Goal: Ask a question

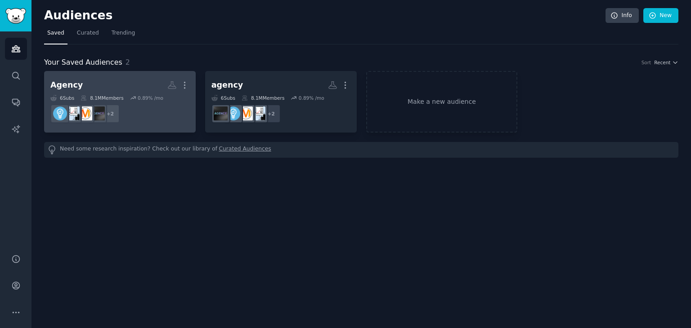
click at [162, 124] on dd "+ 2" at bounding box center [119, 113] width 139 height 25
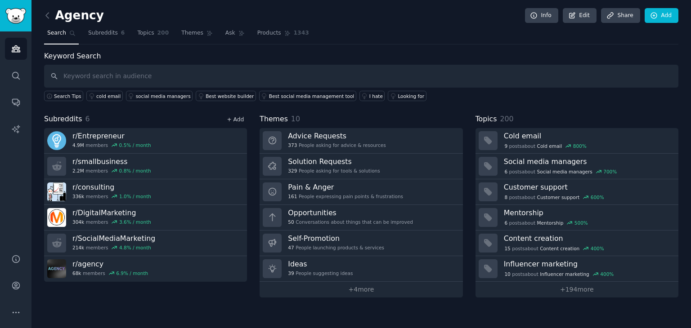
click at [234, 119] on link "+ Add" at bounding box center [235, 120] width 17 height 6
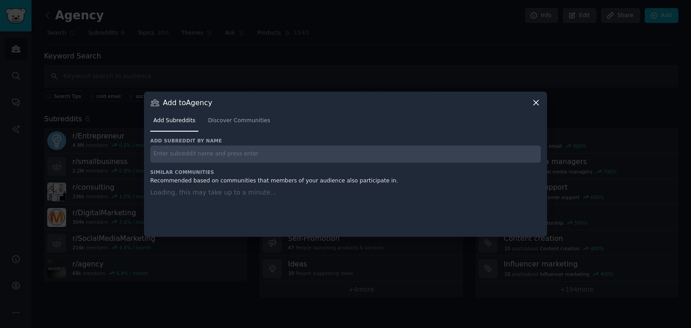
click at [224, 151] on input "text" at bounding box center [345, 155] width 390 height 18
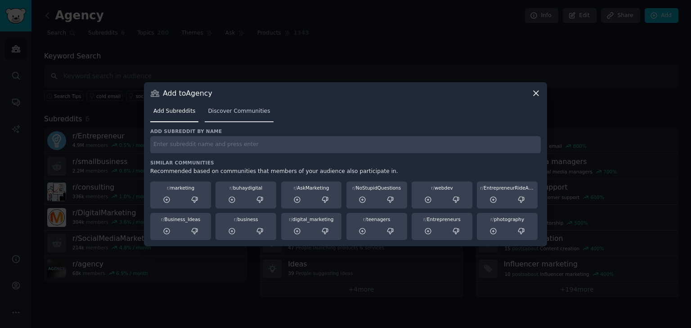
click at [234, 109] on span "Discover Communities" at bounding box center [239, 112] width 62 height 8
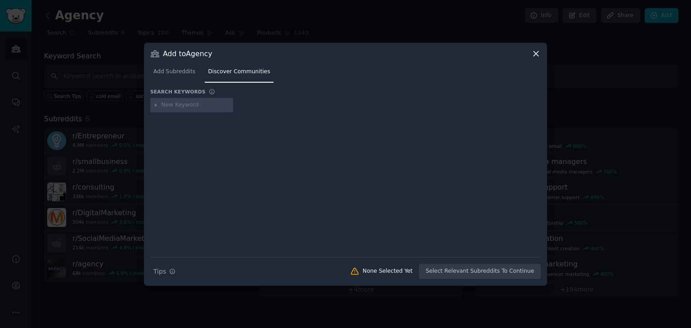
click at [236, 103] on div at bounding box center [345, 107] width 390 height 18
click at [205, 109] on div at bounding box center [191, 105] width 83 height 14
click at [197, 107] on input "text" at bounding box center [195, 105] width 68 height 8
type input "agency"
type input "freelancer"
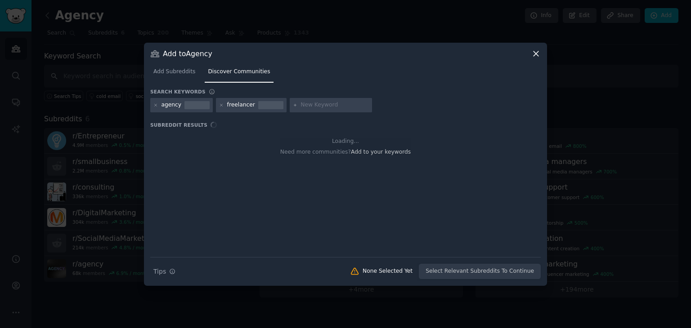
click at [412, 104] on div "agency freelancer" at bounding box center [345, 107] width 390 height 18
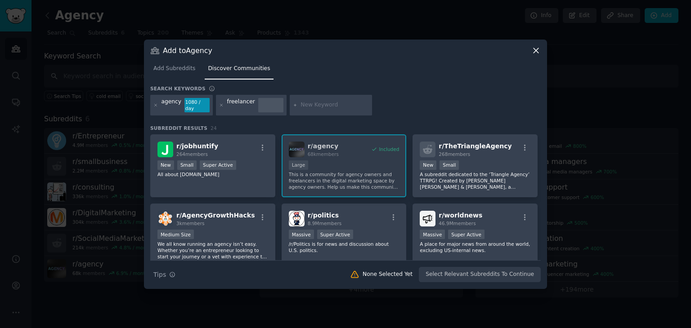
click at [260, 106] on div at bounding box center [270, 105] width 25 height 14
click at [220, 105] on icon at bounding box center [221, 105] width 5 height 5
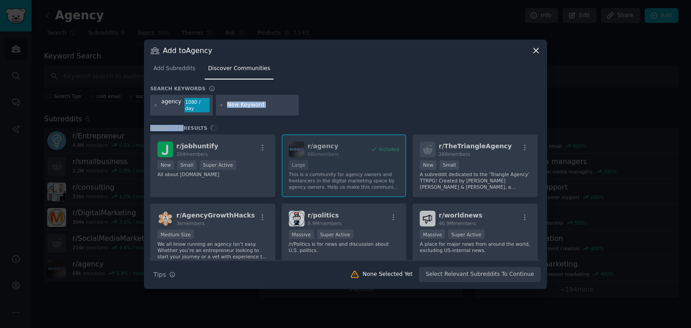
click at [220, 105] on icon at bounding box center [221, 105] width 5 height 5
click at [237, 106] on input "text" at bounding box center [261, 105] width 68 height 8
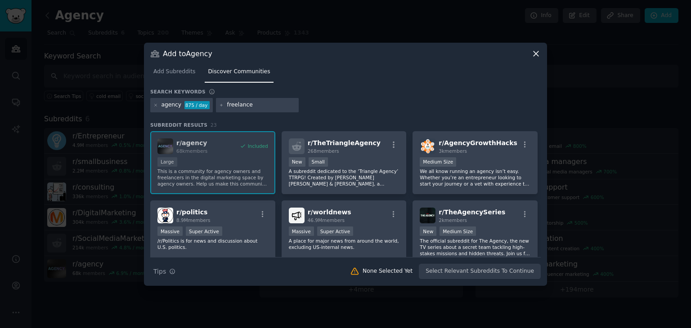
type input "freelancer"
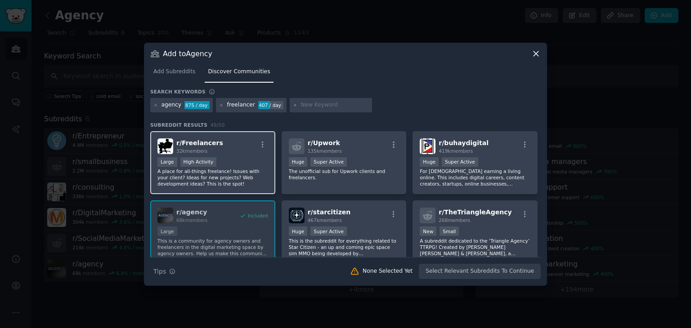
click at [220, 159] on div "Large High Activity" at bounding box center [212, 162] width 111 height 11
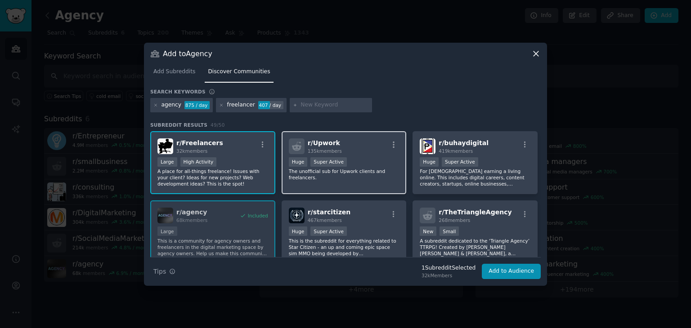
click at [359, 175] on div "r/ Upwork 135k members Huge Super Active The unofficial sub for Upwork clients …" at bounding box center [344, 162] width 125 height 63
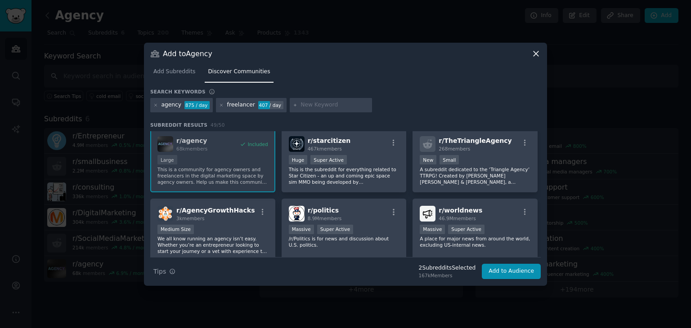
scroll to position [90, 0]
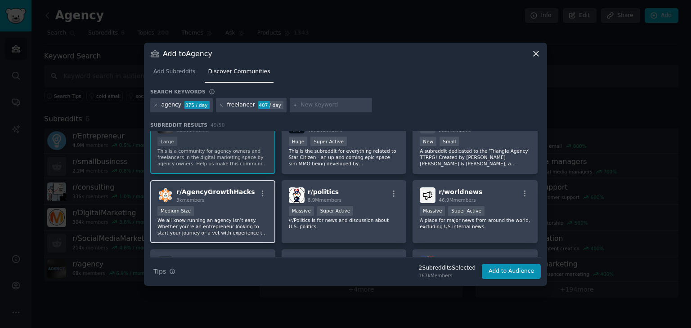
click at [248, 214] on div "Medium Size" at bounding box center [212, 211] width 111 height 11
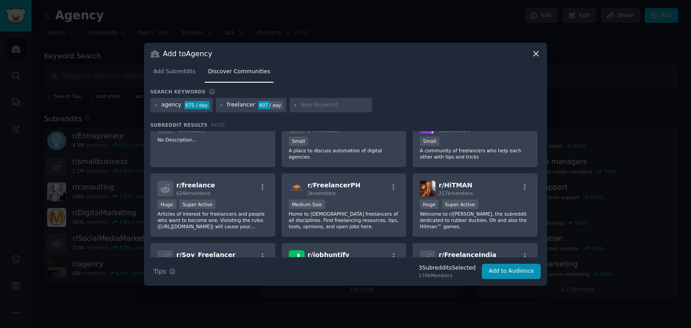
scroll to position [315, 0]
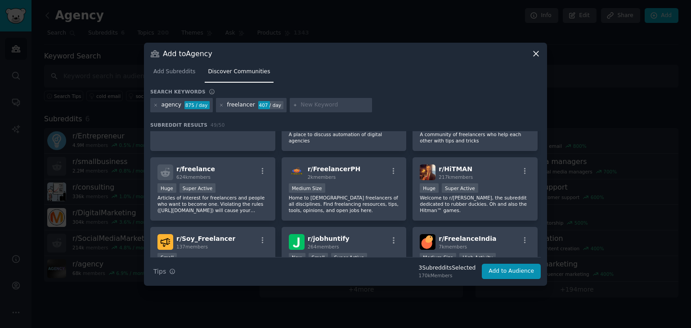
click at [248, 214] on div "r/ freelance 624k members Huge Super Active Articles of interest for freelancer…" at bounding box center [212, 188] width 125 height 63
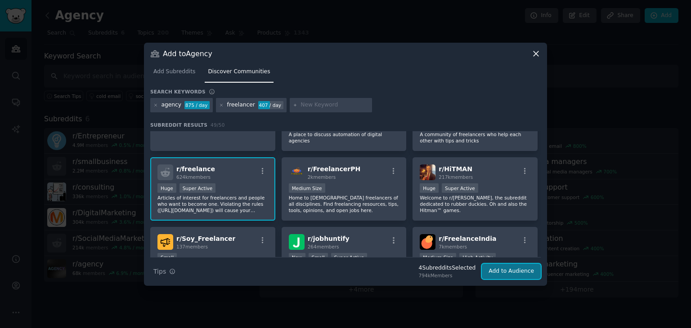
click at [510, 274] on button "Add to Audience" at bounding box center [511, 271] width 59 height 15
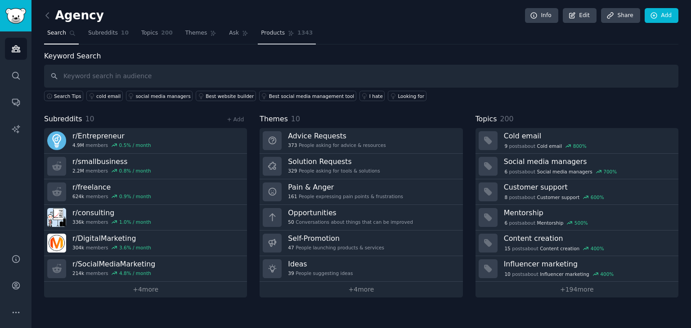
click at [261, 29] on span "Products" at bounding box center [273, 33] width 24 height 8
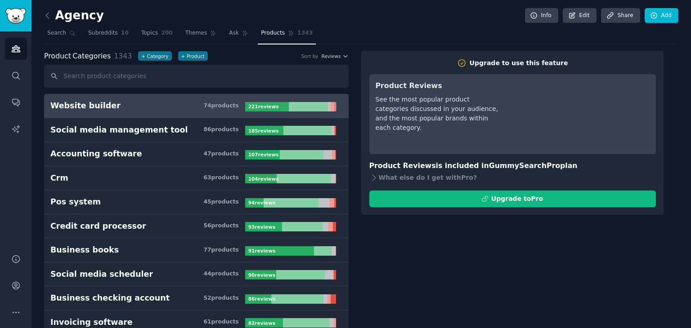
click at [163, 101] on h3 "Website builder 74 product s" at bounding box center [147, 105] width 195 height 11
click at [211, 31] on icon at bounding box center [213, 33] width 5 height 5
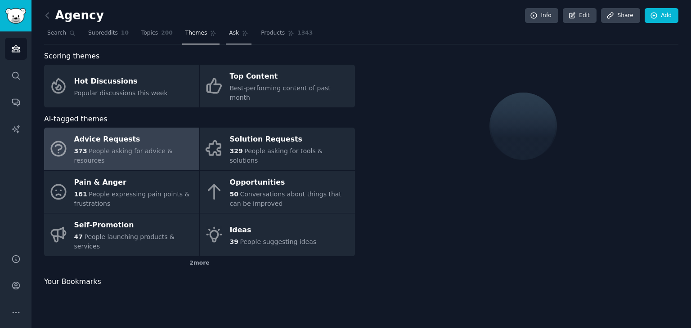
click at [243, 33] on icon at bounding box center [245, 33] width 5 height 5
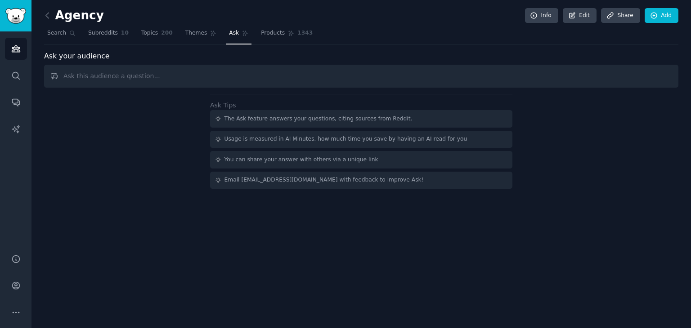
click at [207, 74] on input "text" at bounding box center [361, 76] width 634 height 23
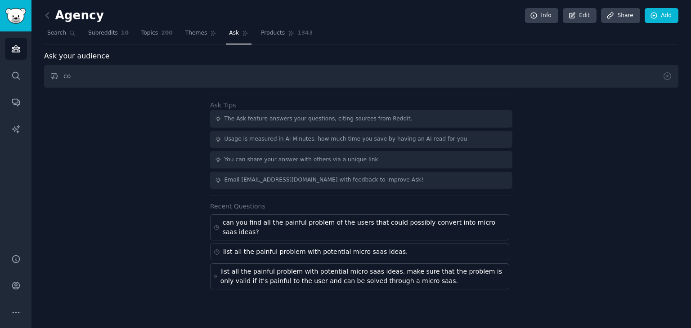
type input "c"
type input "Look for problems people come up with within work/life"
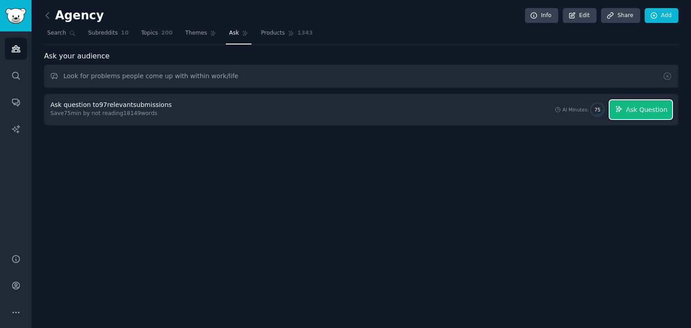
click at [642, 112] on span "Ask Question" at bounding box center [646, 109] width 41 height 9
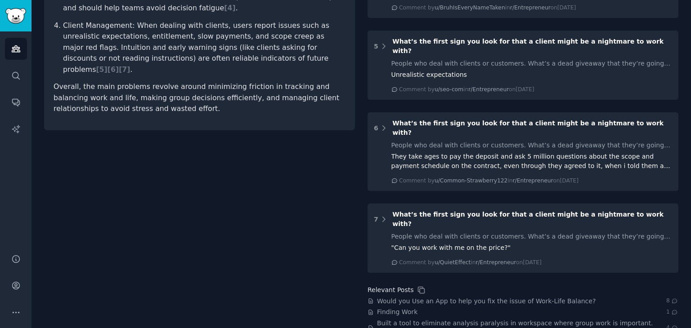
scroll to position [467, 0]
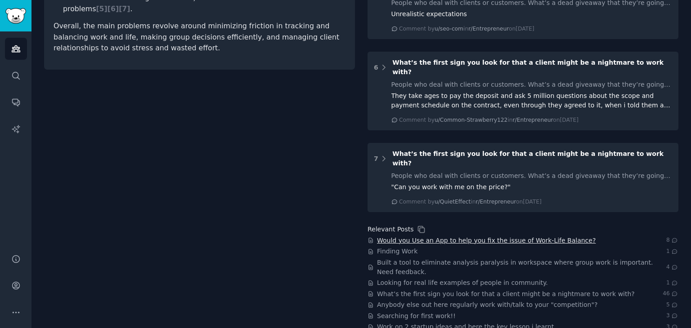
click at [427, 236] on span "Would you Use an App to help you fix the issue of Work-Life Balance?" at bounding box center [486, 240] width 219 height 9
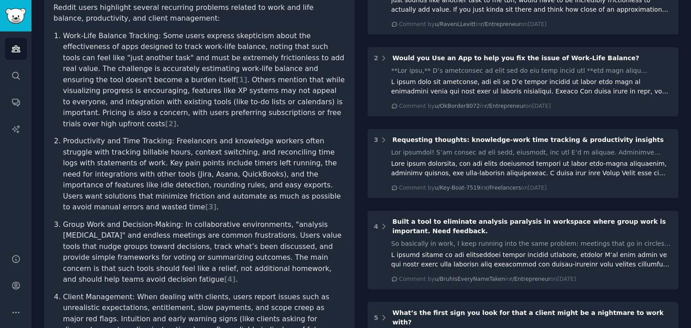
scroll to position [225, 0]
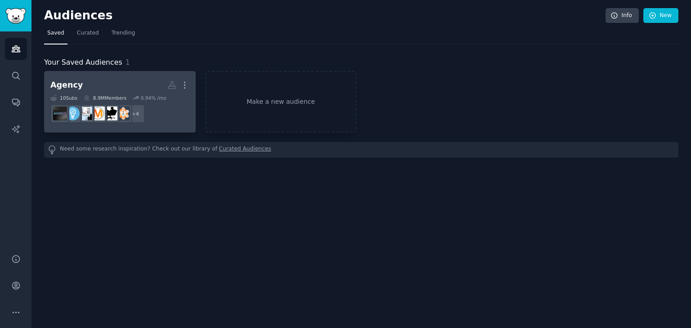
click at [163, 108] on dd "+ 4" at bounding box center [119, 113] width 139 height 25
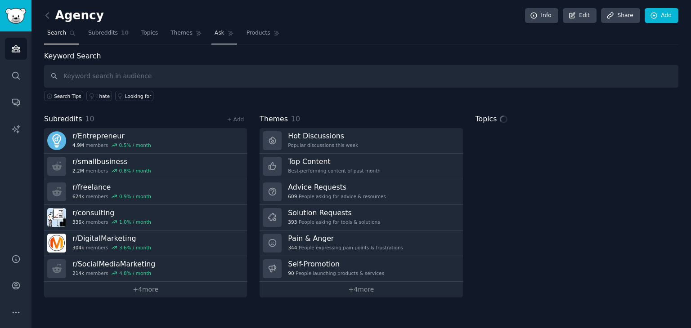
click at [214, 39] on link "Ask" at bounding box center [224, 35] width 26 height 18
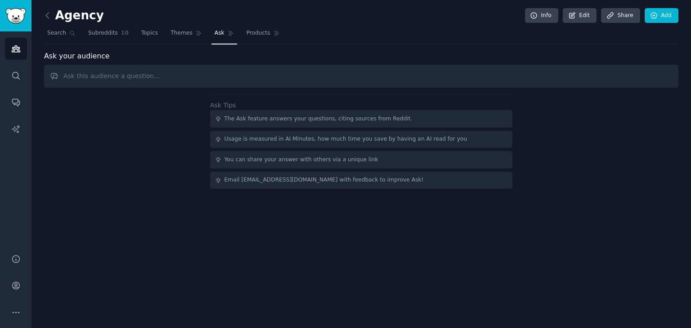
click at [233, 75] on input "text" at bounding box center [361, 76] width 634 height 23
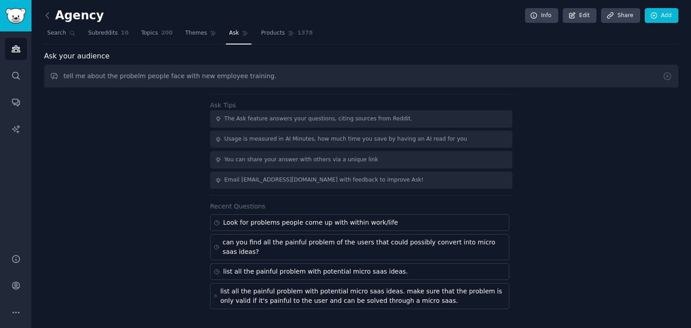
click at [115, 74] on input "tell me about the probelm people face with new employee training." at bounding box center [361, 76] width 634 height 23
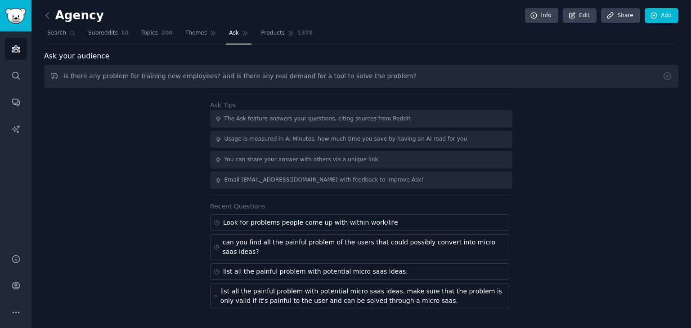
type input "is there any problem for training new employees? and is there any real demand f…"
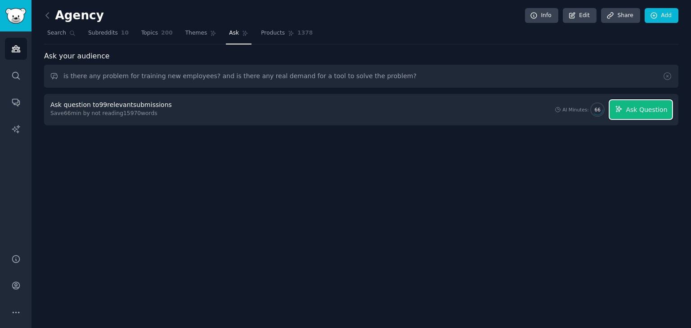
click at [639, 105] on span "Ask Question" at bounding box center [646, 109] width 41 height 9
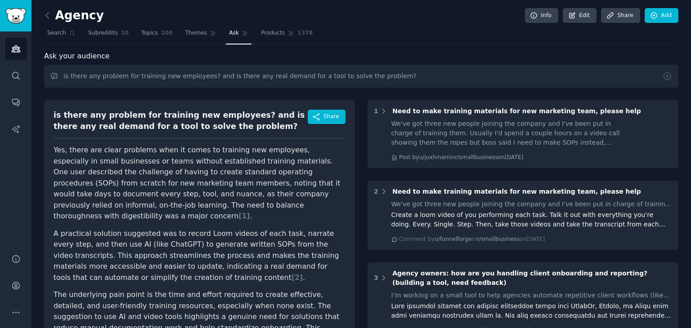
click at [289, 88] on div "Ask your audience is there any problem for training new employees? and is there…" at bounding box center [361, 272] width 634 height 442
click at [296, 81] on input "is there any problem for training new employees? and is there any real demand f…" at bounding box center [361, 76] width 634 height 23
click at [350, 148] on div "is there any problem for training new employees? and is there any real demand f…" at bounding box center [199, 252] width 311 height 305
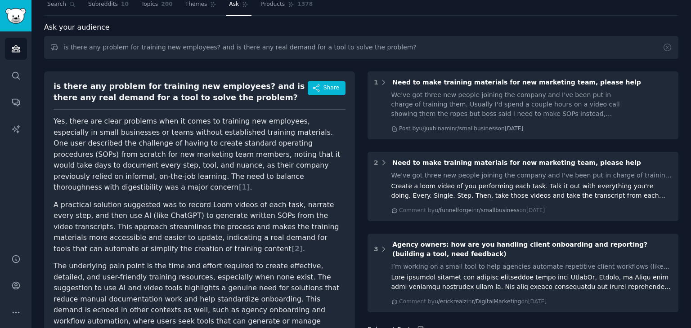
scroll to position [45, 0]
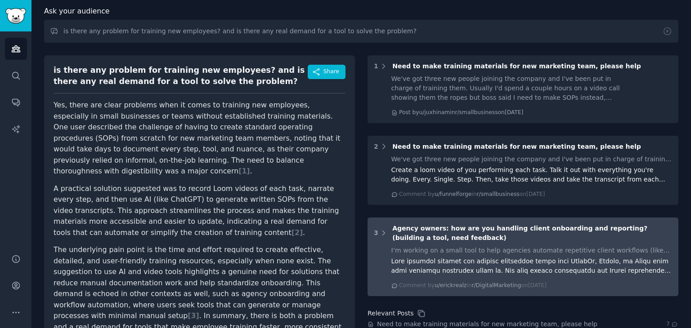
click at [430, 232] on div "Agency owners: how are you handling client onboarding and reporting? (building …" at bounding box center [532, 233] width 280 height 19
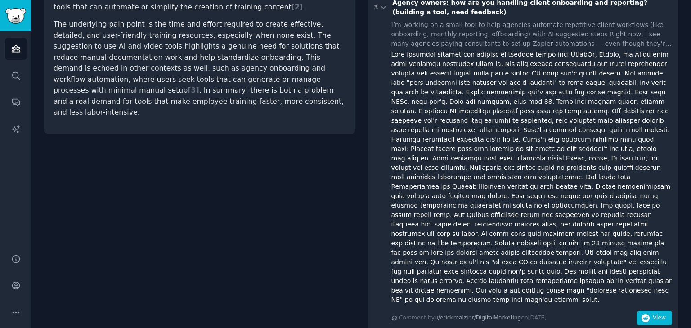
scroll to position [399, 0]
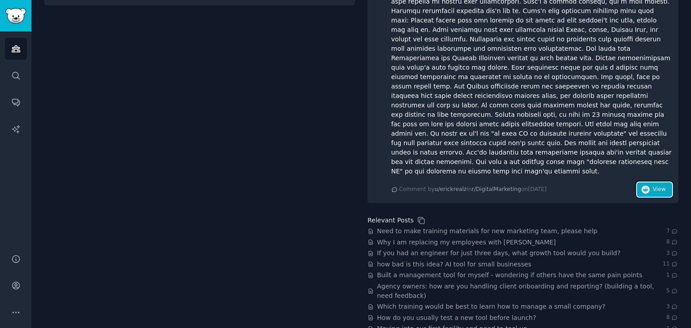
click at [657, 183] on button "View" at bounding box center [654, 190] width 35 height 14
